Goal: Check status: Check status

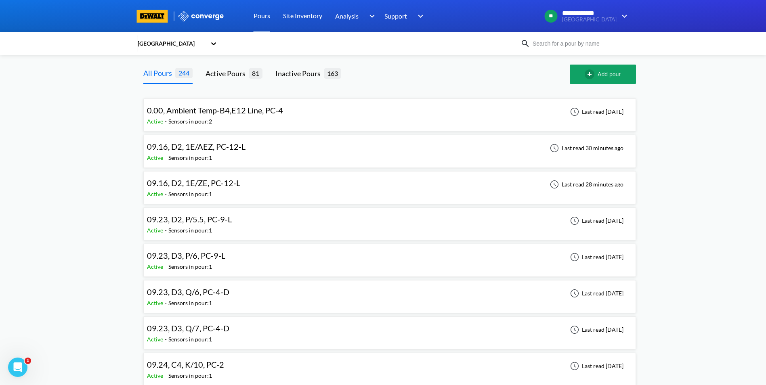
click at [252, 155] on div "09.16, D2, 1E/AEZ, PC-12-L Active - Sensors in pour: 1 Last read 30 minutes ago" at bounding box center [389, 151] width 485 height 26
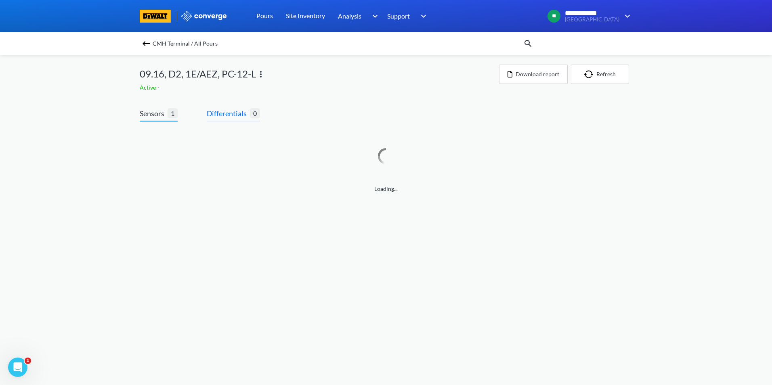
click at [246, 117] on span "Differentials" at bounding box center [228, 113] width 43 height 11
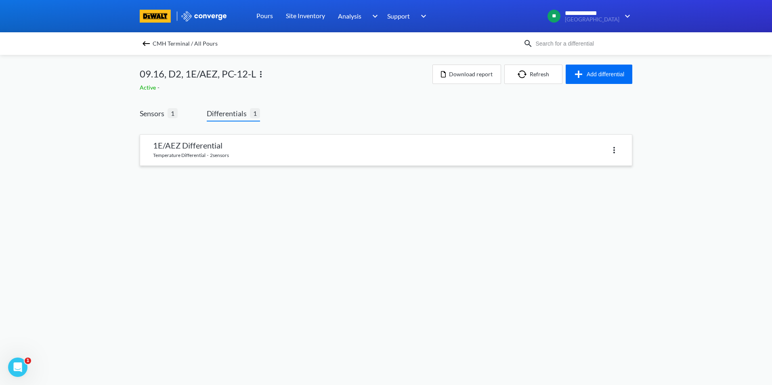
click at [291, 156] on link at bounding box center [386, 150] width 492 height 31
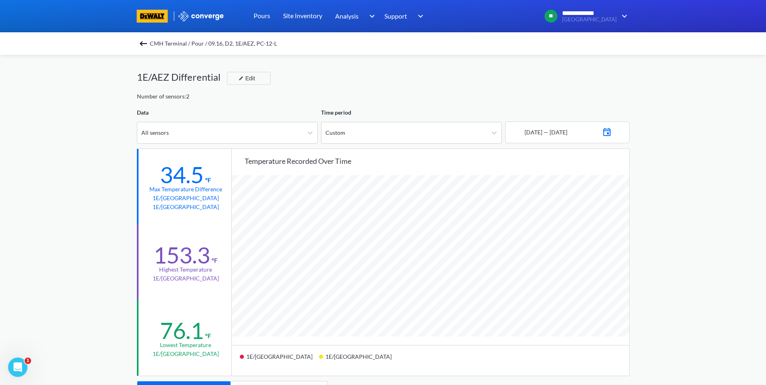
scroll to position [676, 766]
click at [148, 44] on img at bounding box center [143, 44] width 10 height 10
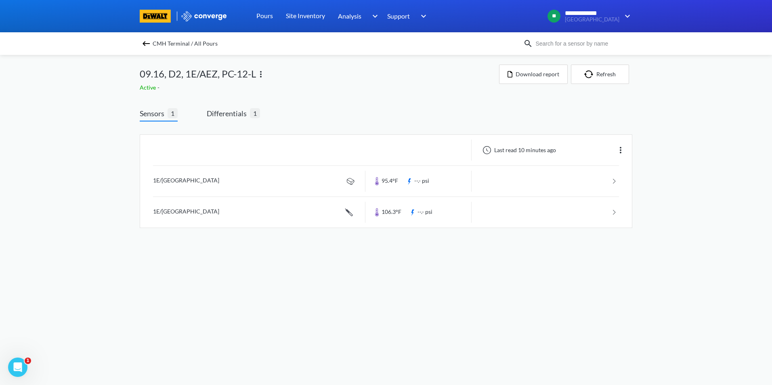
click at [148, 43] on img at bounding box center [146, 44] width 10 height 10
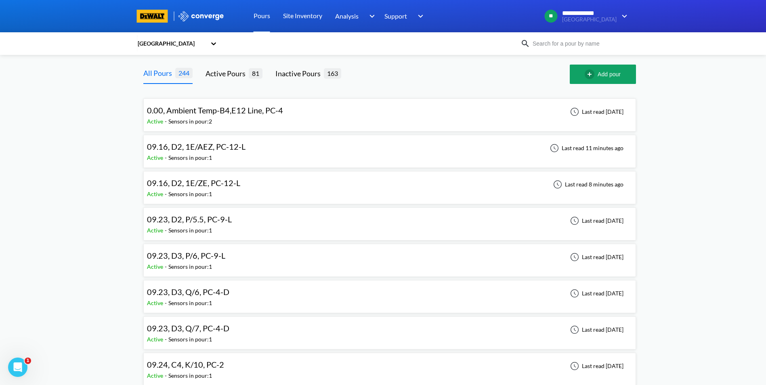
click at [247, 185] on div "09.16, D2, 1E/ZE, PC-12-L Active - Sensors in pour: 1 Last read 8 minutes ago" at bounding box center [389, 188] width 485 height 26
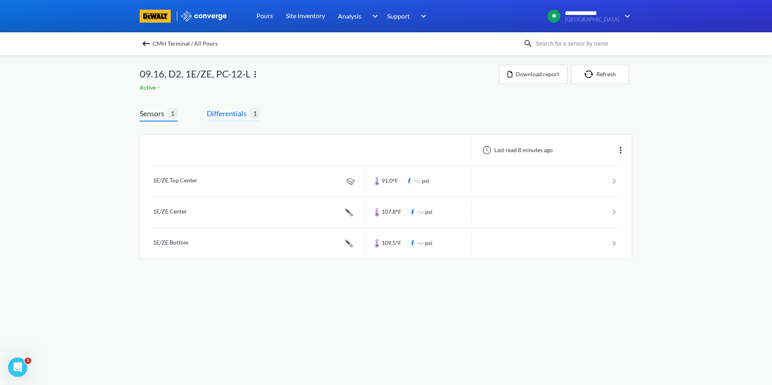
click at [234, 114] on span "Differentials" at bounding box center [228, 113] width 43 height 11
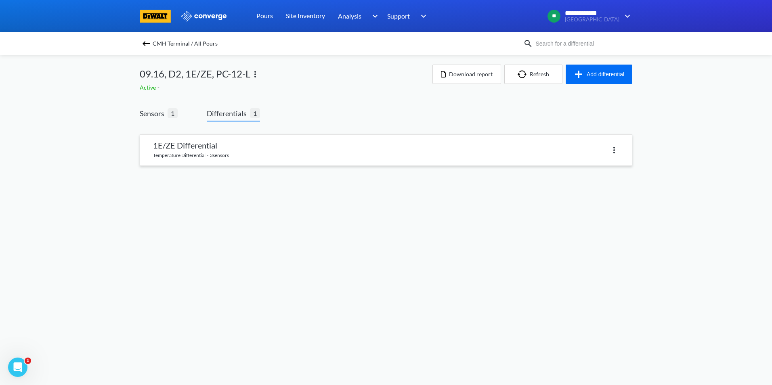
click at [224, 141] on link at bounding box center [386, 150] width 492 height 31
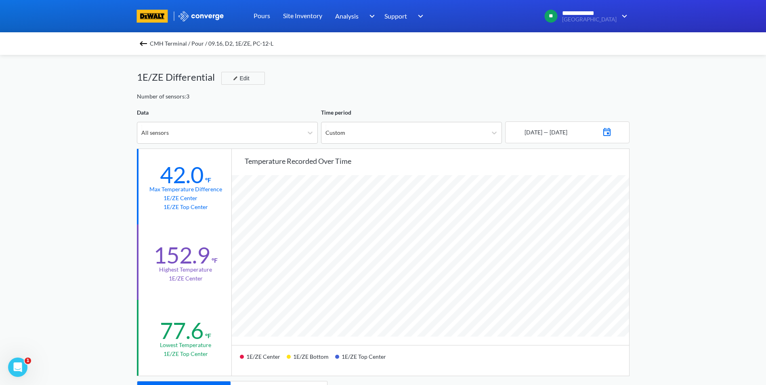
scroll to position [676, 766]
click at [145, 45] on img at bounding box center [143, 44] width 10 height 10
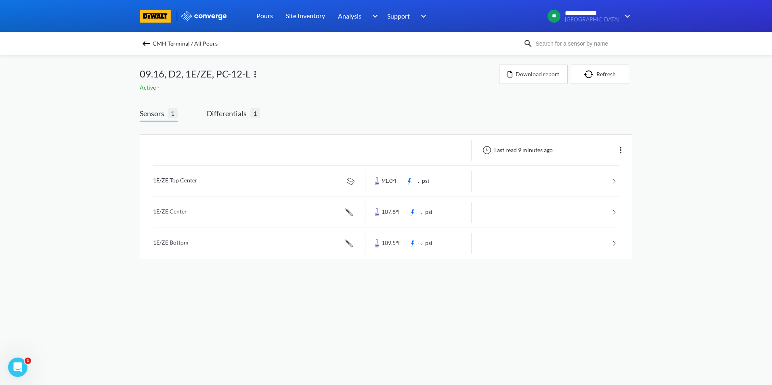
click at [145, 42] on img at bounding box center [146, 44] width 10 height 10
